Goal: Task Accomplishment & Management: Manage account settings

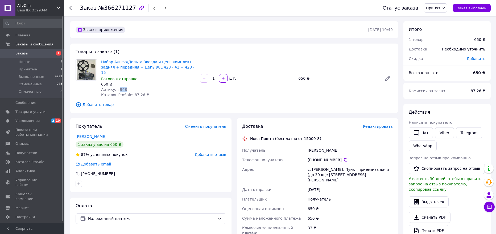
drag, startPoint x: 124, startPoint y: 84, endPoint x: 117, endPoint y: 83, distance: 6.7
click at [117, 87] on div "Артикул: 948" at bounding box center [148, 89] width 94 height 5
copy span "948"
click at [309, 146] on div "[PERSON_NAME]" at bounding box center [350, 151] width 87 height 10
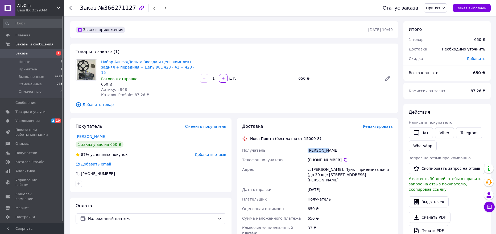
copy div "Ониськів"
click at [318, 165] on div "с. [PERSON_NAME], Пункт приема-выдачи (до 30 кг): [STREET_ADDRESS][PERSON_NAME]" at bounding box center [350, 175] width 87 height 20
copy div "Петранка"
click at [344, 158] on icon at bounding box center [346, 160] width 4 height 4
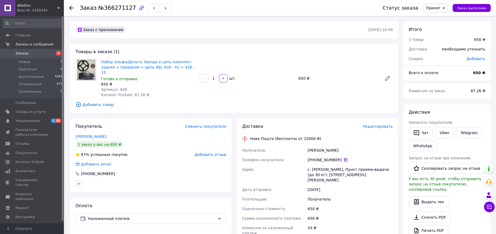
click at [344, 159] on icon at bounding box center [345, 160] width 3 height 3
click at [314, 146] on div "[PERSON_NAME]" at bounding box center [350, 151] width 87 height 10
copy div "Ониськів"
click at [328, 146] on div "[PERSON_NAME]" at bounding box center [350, 151] width 87 height 10
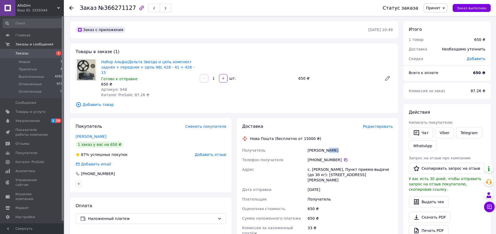
click at [328, 146] on div "[PERSON_NAME]" at bounding box center [350, 151] width 87 height 10
copy div "[PERSON_NAME]"
click at [313, 165] on div "с. [PERSON_NAME], Пункт приема-выдачи (до 30 кг): [STREET_ADDRESS][PERSON_NAME]" at bounding box center [350, 175] width 87 height 20
copy div "Петранка"
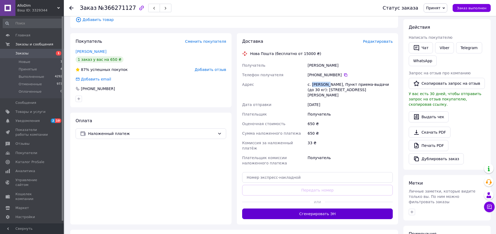
scroll to position [106, 0]
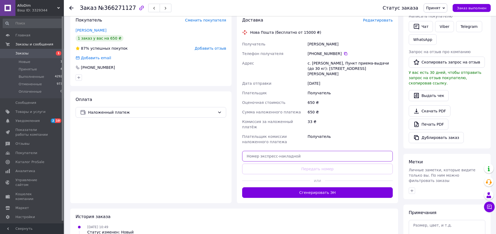
click at [261, 151] on input "text" at bounding box center [317, 156] width 151 height 11
paste input "20451269237285"
type input "20451269237285"
click at [259, 164] on button "Передать номер" at bounding box center [317, 169] width 151 height 11
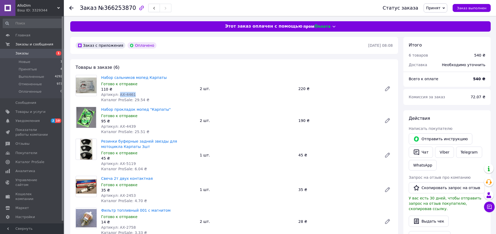
drag, startPoint x: 123, startPoint y: 93, endPoint x: 117, endPoint y: 93, distance: 5.9
click at [117, 93] on div "Артикул: АХ-4461" at bounding box center [148, 94] width 94 height 5
copy span "АХ-4461"
click at [152, 84] on div "Готово к отправке" at bounding box center [148, 83] width 94 height 5
drag, startPoint x: 166, startPoint y: 77, endPoint x: 102, endPoint y: 79, distance: 64.7
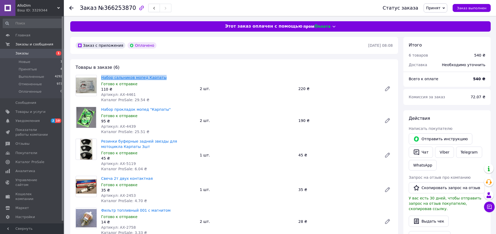
click at [102, 79] on span "Набор сальников мопед Карпаты" at bounding box center [148, 77] width 94 height 5
copy link "Набор сальников мопед Карпаты"
drag, startPoint x: 133, startPoint y: 125, endPoint x: 118, endPoint y: 126, distance: 15.2
click at [118, 126] on div "Артикул: АХ-4439" at bounding box center [148, 126] width 94 height 5
copy span "АХ-4439"
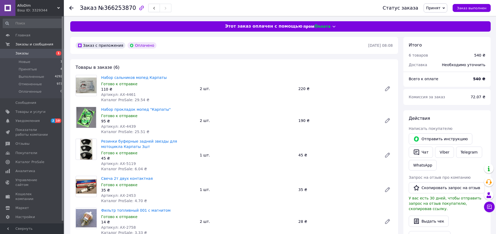
drag, startPoint x: 145, startPoint y: 121, endPoint x: 158, endPoint y: 115, distance: 14.5
click at [145, 120] on div "95 ₴" at bounding box center [148, 121] width 94 height 5
drag, startPoint x: 167, startPoint y: 108, endPoint x: 102, endPoint y: 108, distance: 64.7
click at [102, 108] on span "Набор прокладок мопед "Карпаты"" at bounding box center [148, 109] width 94 height 5
copy link "Набор прокладок мопед "Карпаты""
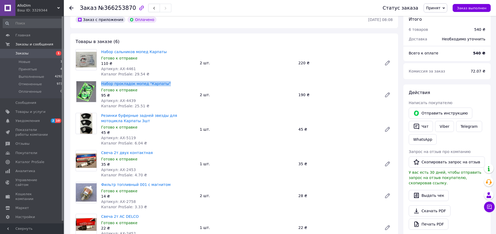
scroll to position [27, 0]
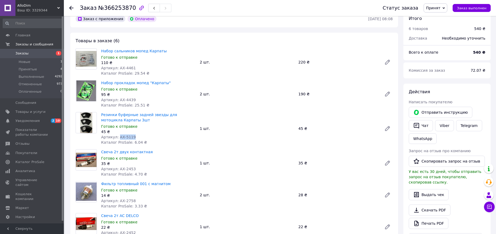
drag, startPoint x: 128, startPoint y: 137, endPoint x: 118, endPoint y: 137, distance: 10.6
click at [118, 137] on div "Артикул: АХ-5119" at bounding box center [148, 137] width 94 height 5
copy span "АХ-5119"
click at [147, 128] on div "Готово к отправке" at bounding box center [148, 126] width 94 height 5
drag, startPoint x: 132, startPoint y: 118, endPoint x: 100, endPoint y: 115, distance: 31.9
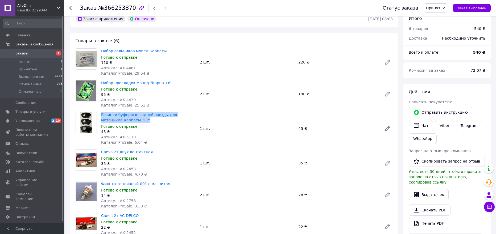
click at [100, 115] on div "Резинки буферные задней звезды для мотоцикла Карпаты 3шт Готово к отправке 45 ₴…" at bounding box center [148, 128] width 99 height 35
copy link "Резинки буферные задней звезды для мотоцикла Карпаты 3шт"
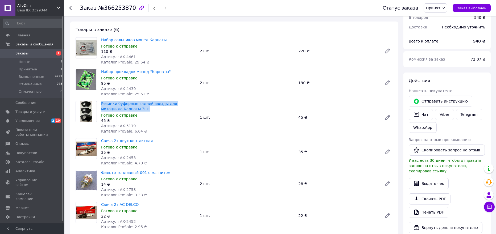
scroll to position [53, 0]
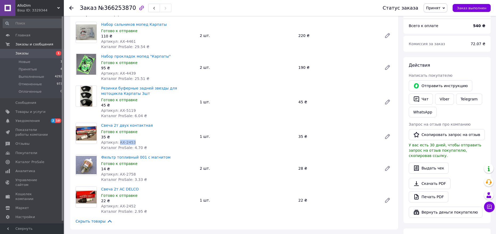
drag, startPoint x: 131, startPoint y: 141, endPoint x: 117, endPoint y: 140, distance: 14.1
click at [117, 140] on div "Артикул: АХ-2453" at bounding box center [148, 142] width 94 height 5
copy span "АХ-2453"
click at [144, 132] on div "Готово к отправке" at bounding box center [148, 131] width 94 height 5
drag, startPoint x: 124, startPoint y: 125, endPoint x: 101, endPoint y: 125, distance: 23.2
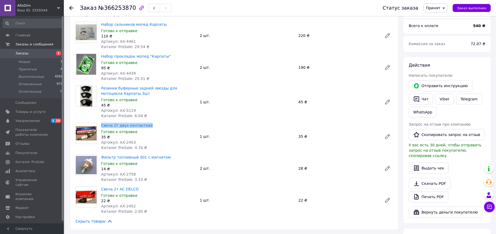
click at [101, 125] on div "Свеча 2т двух контактная Готово к отправке 35 ₴ Артикул: АХ-2453 Каталог ProSal…" at bounding box center [148, 137] width 99 height 30
copy link "Свеча 2т двух контактная"
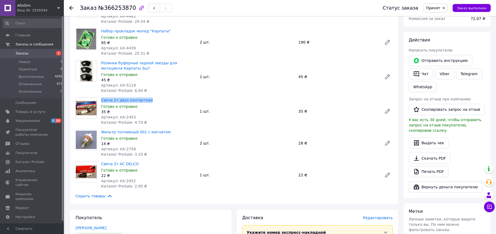
scroll to position [80, 0]
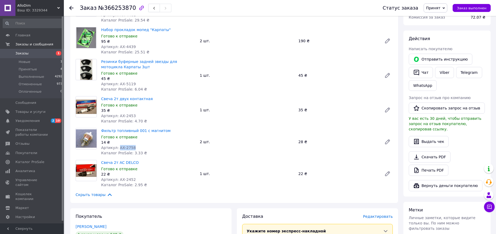
drag, startPoint x: 135, startPoint y: 146, endPoint x: 117, endPoint y: 146, distance: 18.9
click at [117, 147] on div "Артикул: АХ-2758" at bounding box center [148, 147] width 94 height 5
copy span "АХ-2758"
drag, startPoint x: 150, startPoint y: 141, endPoint x: 167, endPoint y: 135, distance: 17.5
click at [151, 141] on div "14 ₴" at bounding box center [148, 142] width 94 height 5
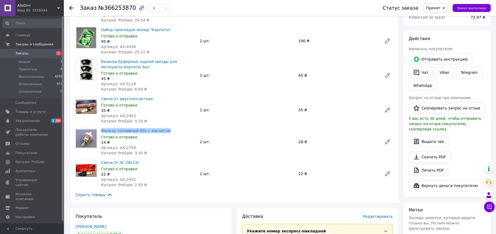
drag, startPoint x: 168, startPoint y: 131, endPoint x: 101, endPoint y: 131, distance: 66.8
click at [101, 131] on div "Фильтр топливный 001 с магнитом Готово к отправке 14 ₴ Артикул: АХ-2758 Каталог…" at bounding box center [148, 142] width 99 height 30
copy link "Фильтр топливный 001 с магнитом"
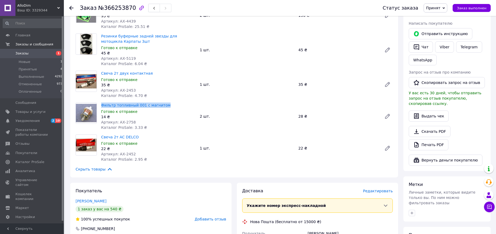
scroll to position [106, 0]
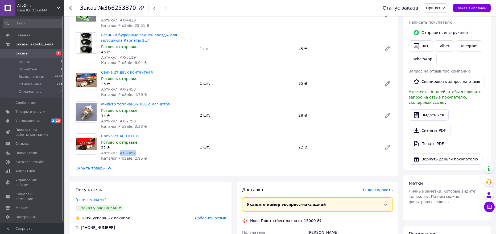
drag, startPoint x: 134, startPoint y: 153, endPoint x: 118, endPoint y: 153, distance: 16.8
click at [118, 153] on div "Артикул: АХ-2452" at bounding box center [148, 153] width 94 height 5
click at [148, 137] on span "Свеча 2т AC DELCO" at bounding box center [148, 136] width 94 height 5
drag, startPoint x: 140, startPoint y: 137, endPoint x: 101, endPoint y: 135, distance: 39.2
click at [101, 135] on span "Свеча 2т AC DELCO" at bounding box center [148, 136] width 94 height 5
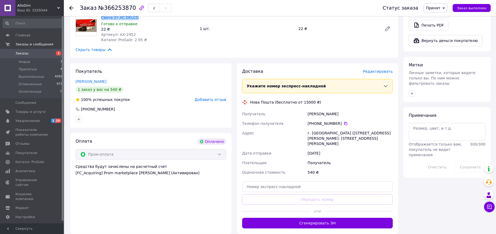
scroll to position [240, 0]
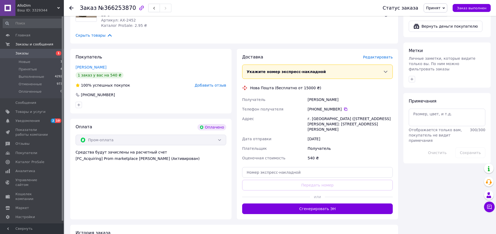
click at [308, 101] on div "Крюков Геннадій" at bounding box center [350, 100] width 87 height 10
click at [316, 119] on div "г. Пятихатки (Днепропетровская обл., Каменский р-н.), №1: ул. Грушевского, 41" at bounding box center [350, 124] width 87 height 20
click at [339, 110] on div "+380 97 592 10 52" at bounding box center [350, 109] width 85 height 5
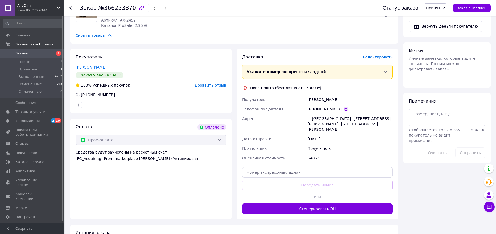
click at [344, 109] on icon at bounding box center [345, 109] width 3 height 3
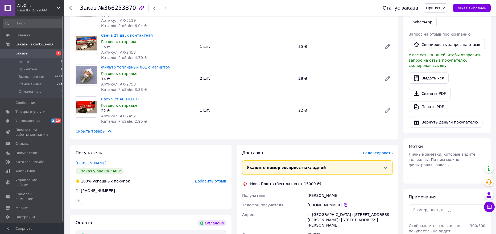
scroll to position [160, 0]
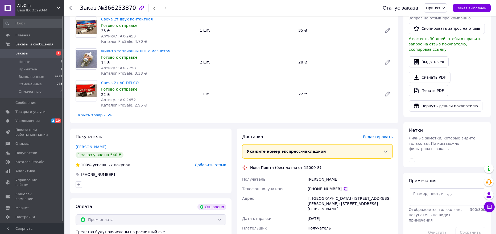
click at [344, 191] on icon at bounding box center [346, 189] width 4 height 4
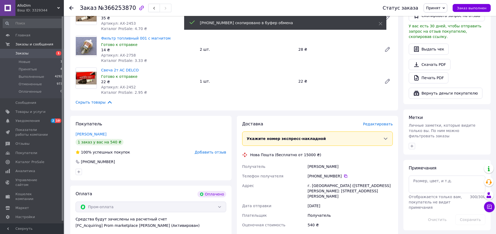
scroll to position [186, 0]
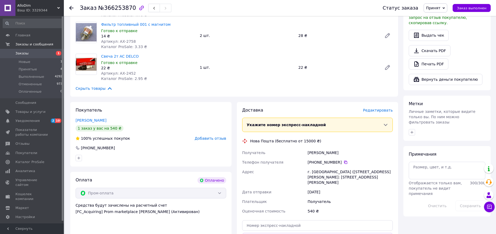
click at [315, 155] on div "Крюков Геннадій" at bounding box center [350, 153] width 87 height 10
click at [328, 155] on div "Крюков Геннадій" at bounding box center [350, 153] width 87 height 10
click at [319, 170] on div "г. Пятихатки (Днепропетровская обл., Каменский р-н.), №1: ул. Грушевского, 41" at bounding box center [350, 177] width 87 height 20
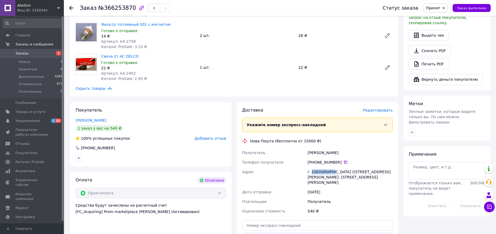
click at [319, 170] on div "г. Пятихатки (Днепропетровская обл., Каменский р-н.), №1: ул. Грушевского, 41" at bounding box center [350, 177] width 87 height 20
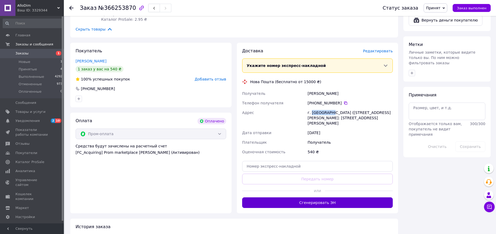
scroll to position [293, 0]
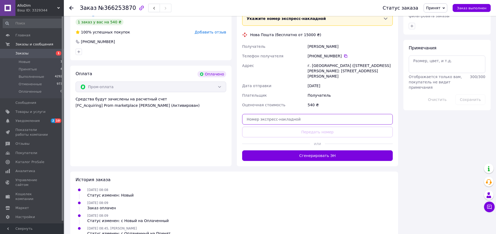
drag, startPoint x: 265, startPoint y: 111, endPoint x: 262, endPoint y: 123, distance: 12.5
click at [265, 114] on input "text" at bounding box center [317, 119] width 151 height 11
paste input "20451269237123"
type input "20451269237123"
click at [262, 127] on button "Передать номер" at bounding box center [317, 132] width 151 height 11
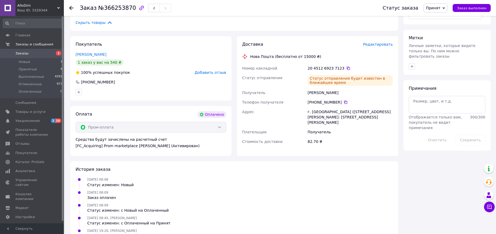
scroll to position [265, 0]
